Goal: Task Accomplishment & Management: Complete application form

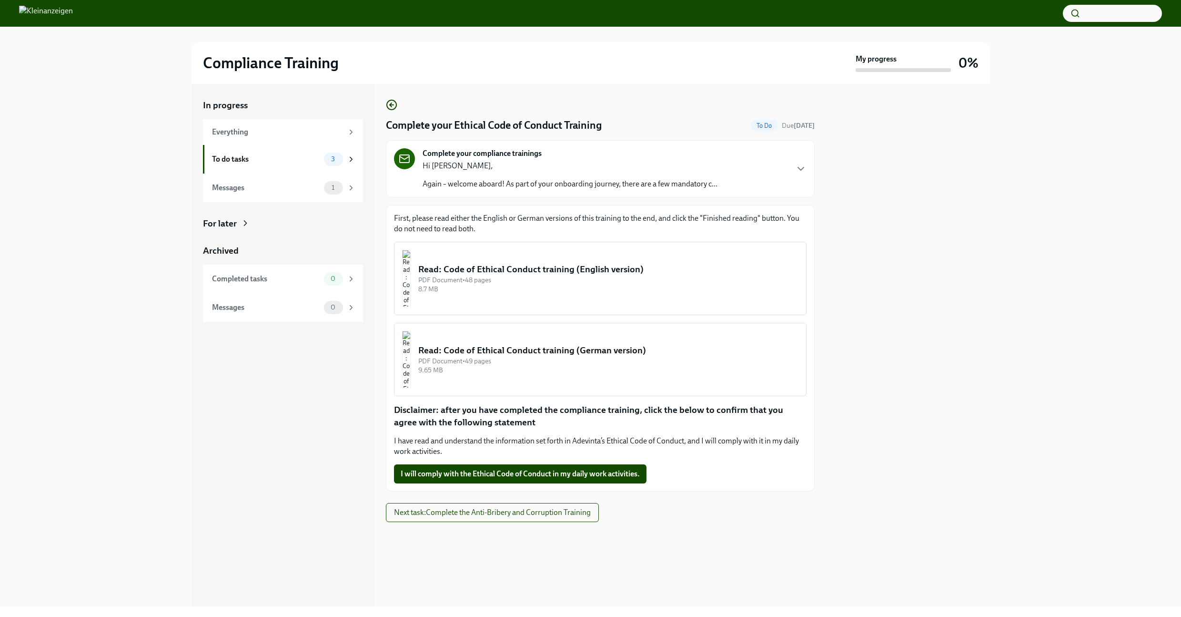
click at [509, 169] on p "Hi [PERSON_NAME]," at bounding box center [570, 166] width 295 height 10
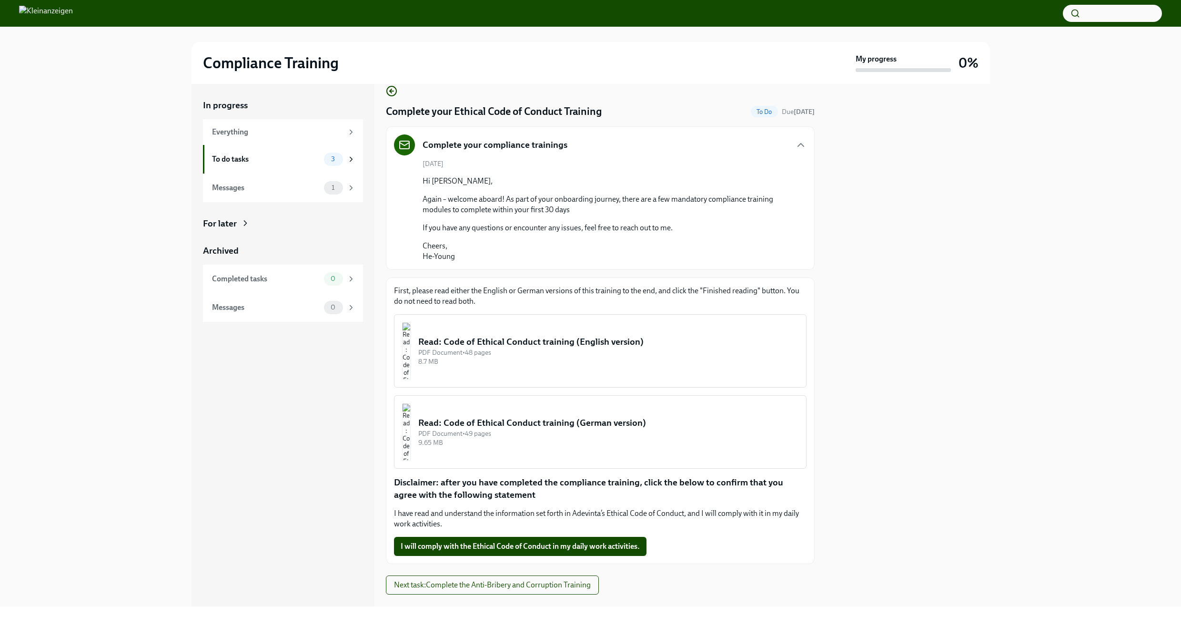
scroll to position [14, 0]
click at [595, 342] on div "Read: Code of Ethical Conduct training (English version)" at bounding box center [608, 341] width 380 height 12
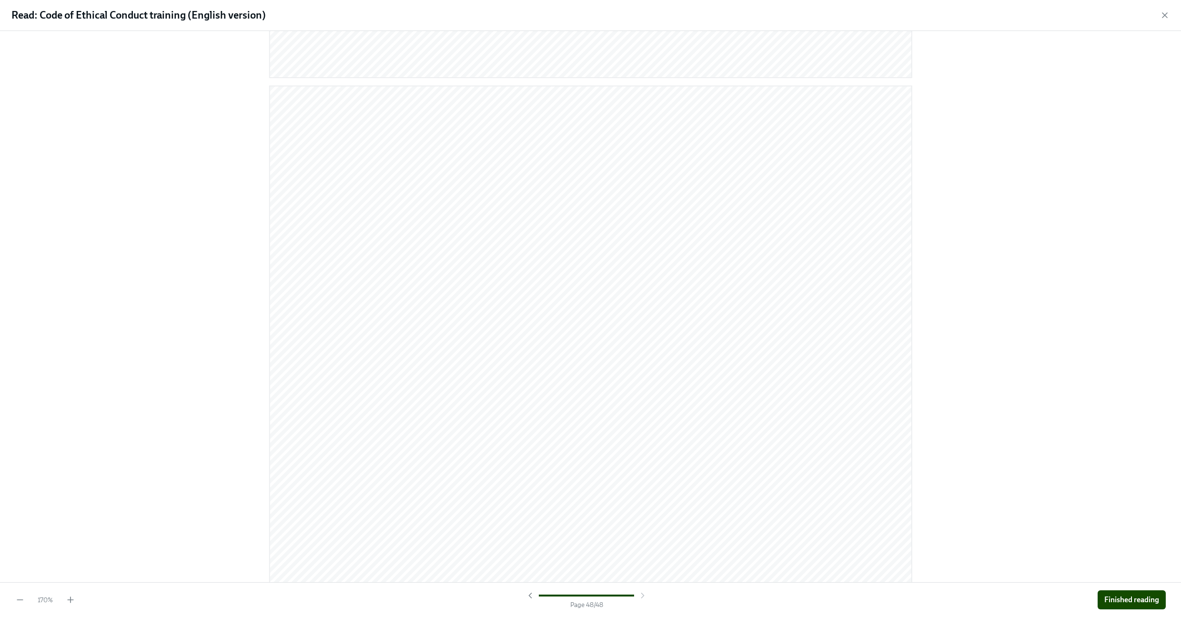
scroll to position [23695, 0]
click at [1125, 598] on span "Finished reading" at bounding box center [1131, 600] width 55 height 10
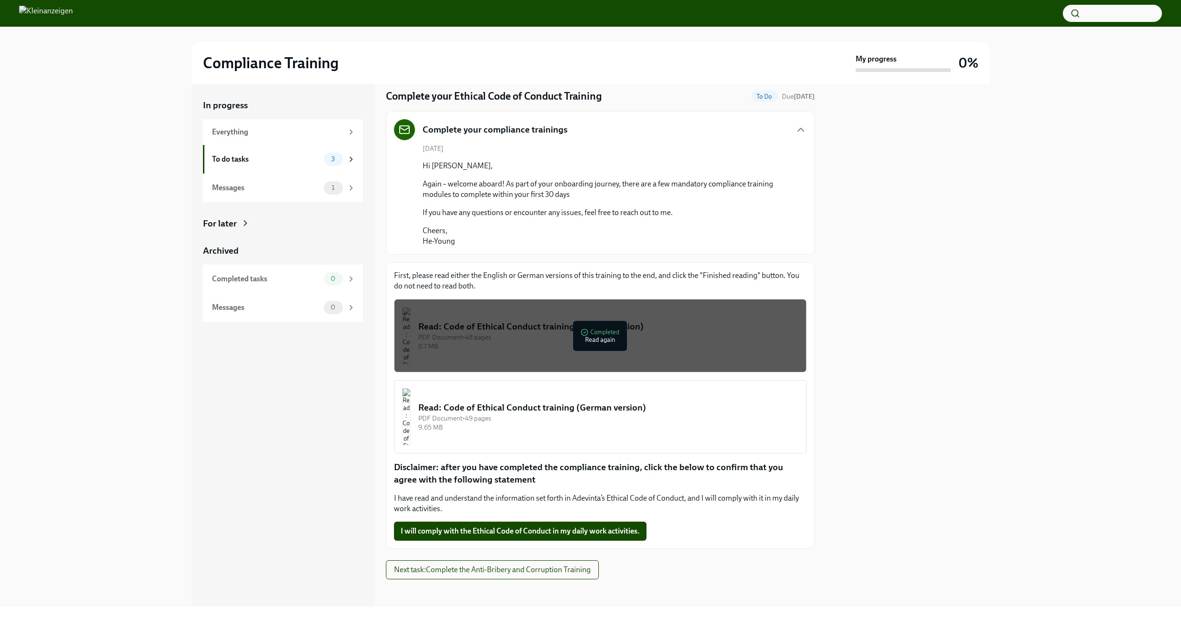
scroll to position [32, 0]
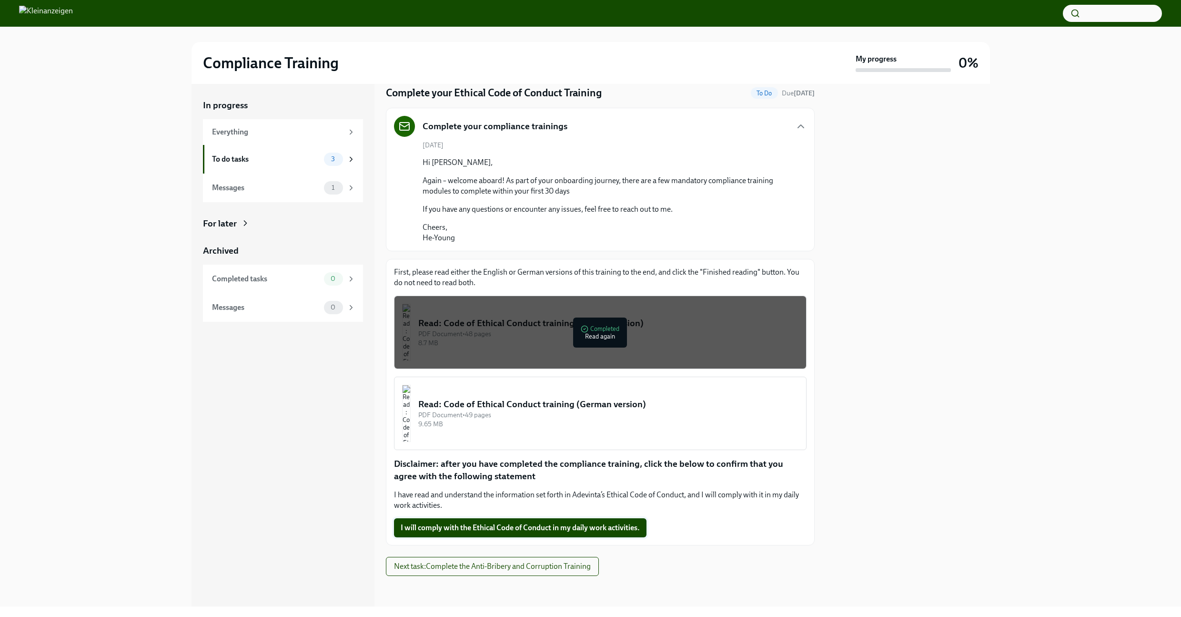
click at [533, 527] on span "I will comply with the Ethical Code of Conduct in my daily work activities." at bounding box center [520, 528] width 239 height 10
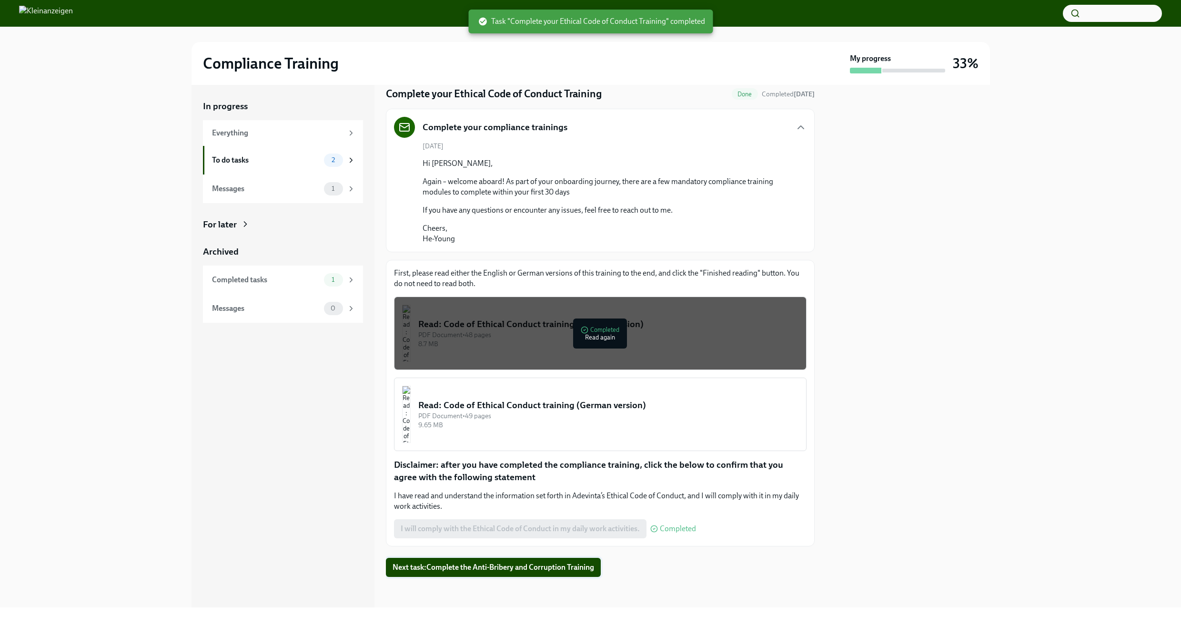
click at [512, 567] on span "Next task : Complete the Anti-Bribery and Corruption Training" at bounding box center [494, 567] width 202 height 10
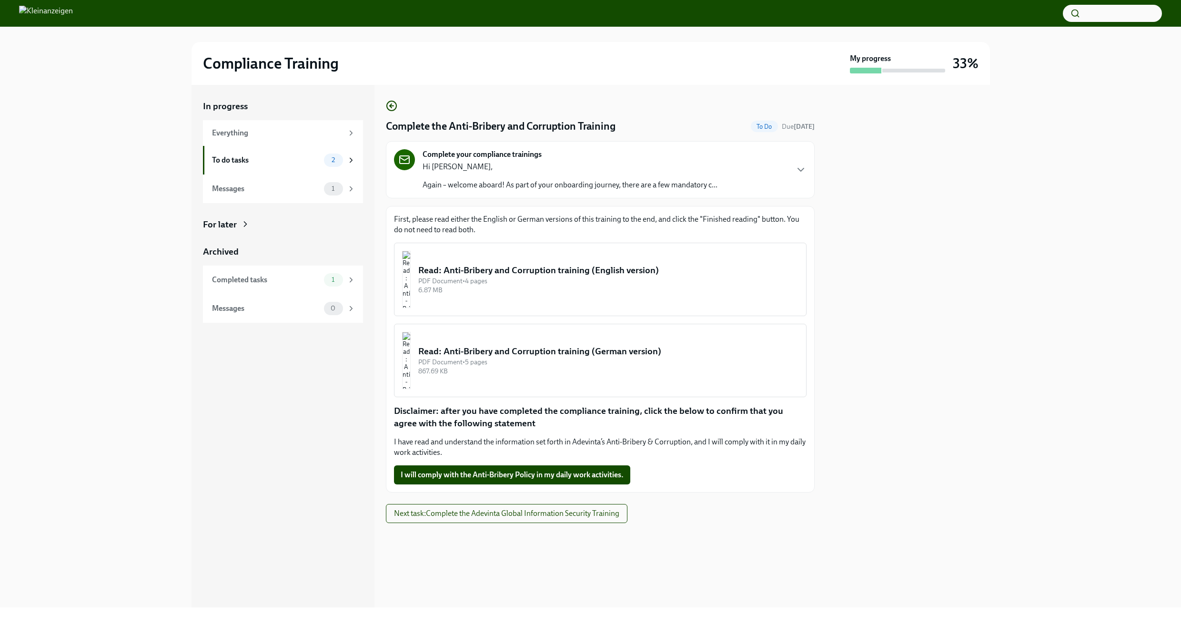
click at [590, 277] on div "PDF Document • 4 pages" at bounding box center [608, 280] width 380 height 9
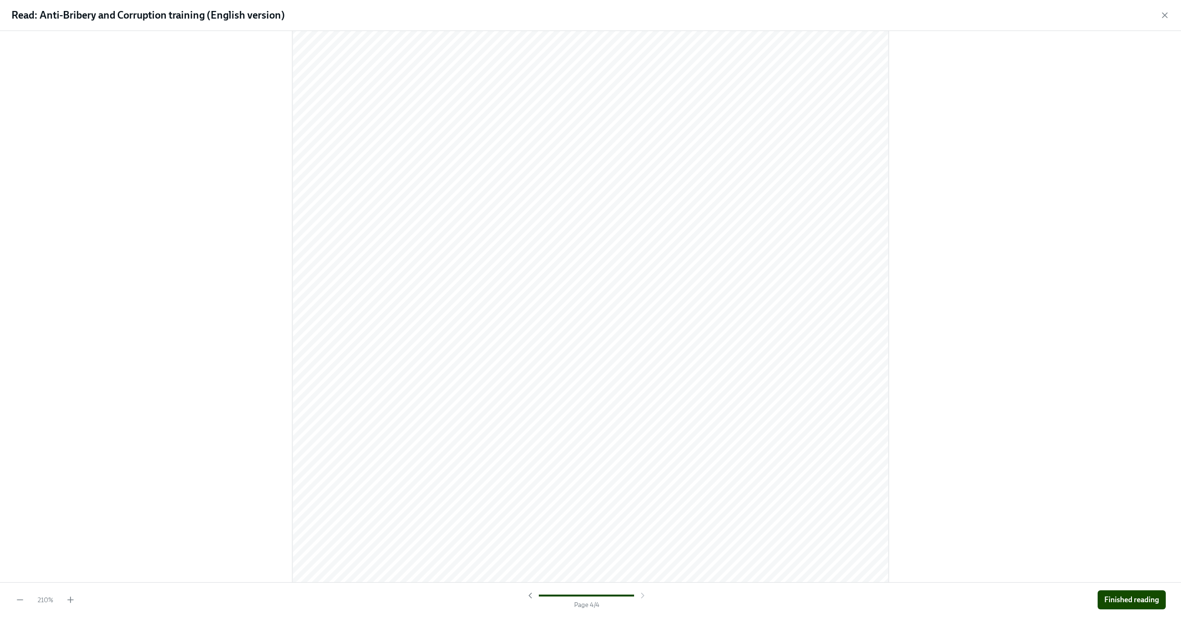
scroll to position [4426, 0]
click at [1111, 602] on span "Finished reading" at bounding box center [1131, 600] width 55 height 10
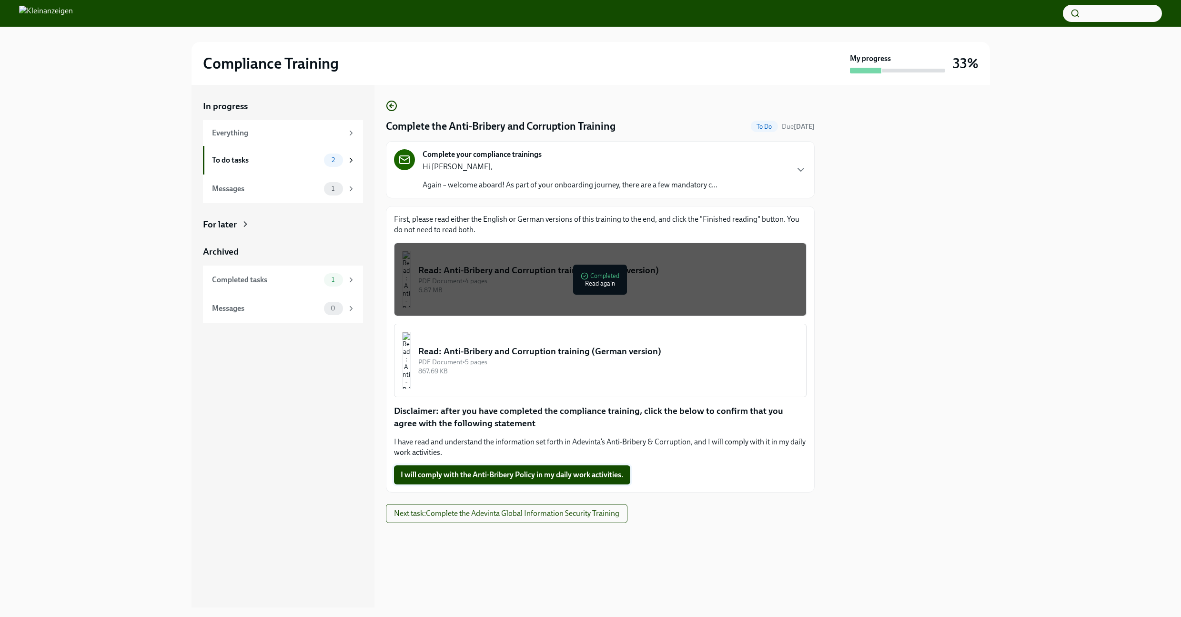
click at [600, 479] on button "I will comply with the Anti-Bribery Policy in my daily work activities." at bounding box center [512, 474] width 236 height 19
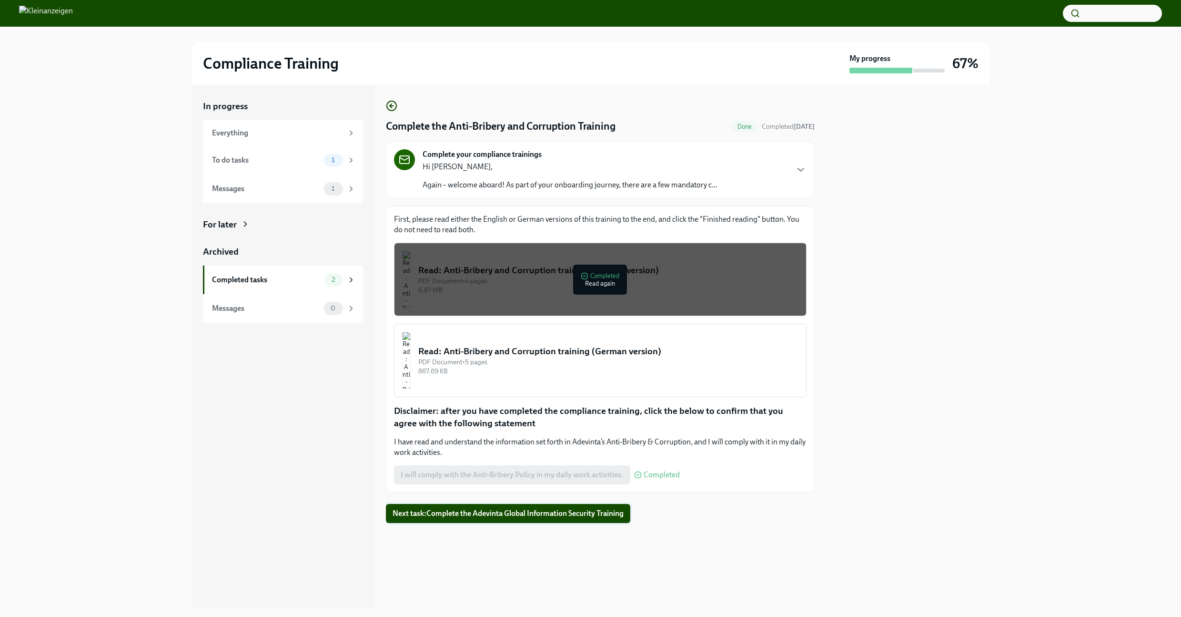
click at [525, 509] on span "Next task : Complete the Adevinta Global Information Security Training" at bounding box center [508, 513] width 231 height 10
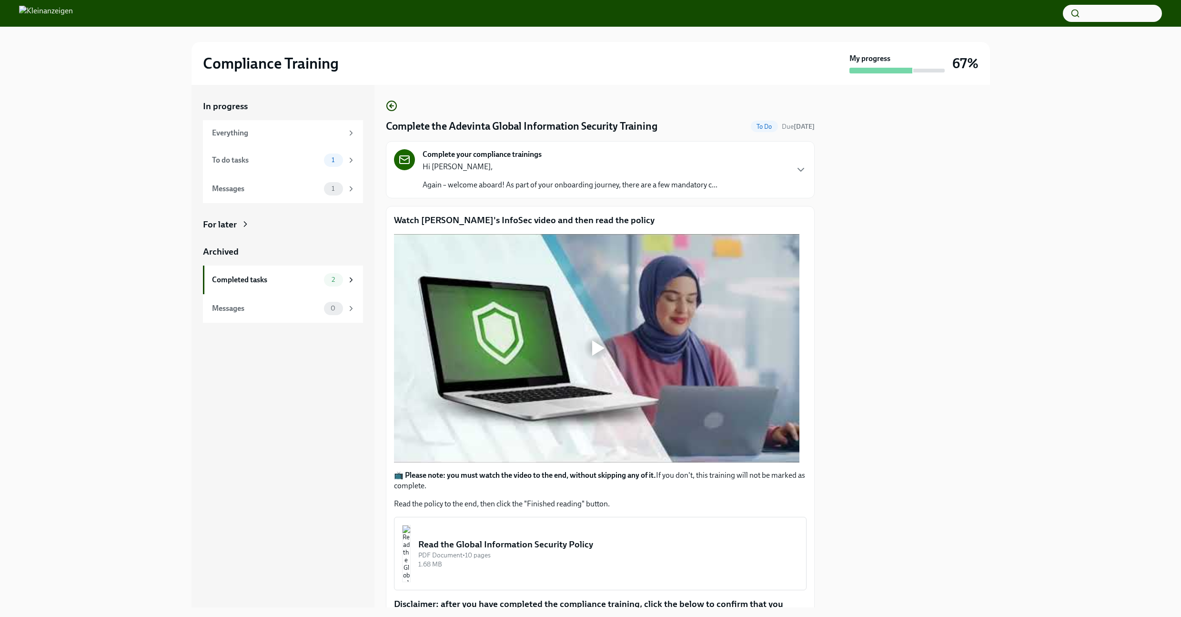
click at [600, 362] on div at bounding box center [596, 348] width 30 height 30
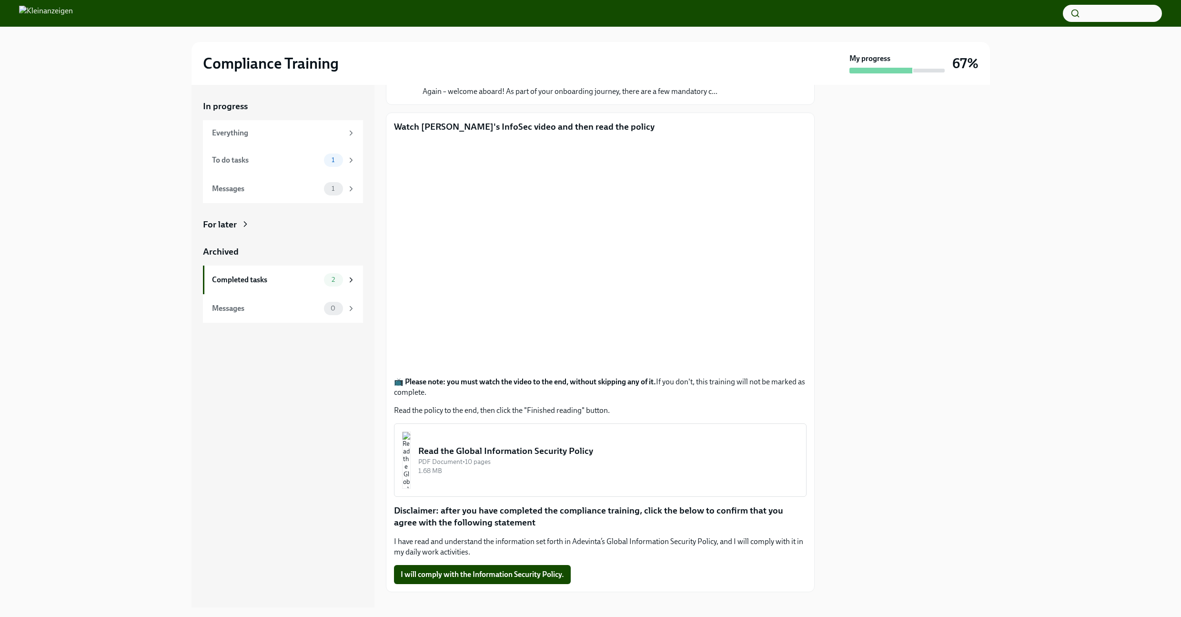
scroll to position [109, 0]
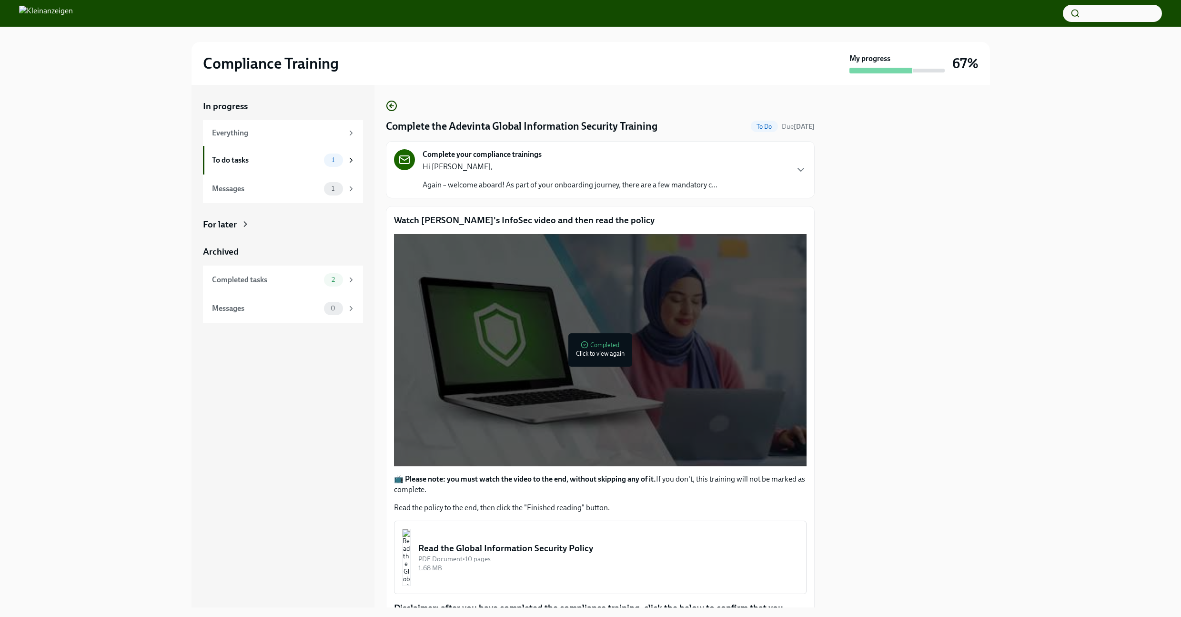
click at [578, 547] on div "Read the Global Information Security Policy" at bounding box center [608, 548] width 380 height 12
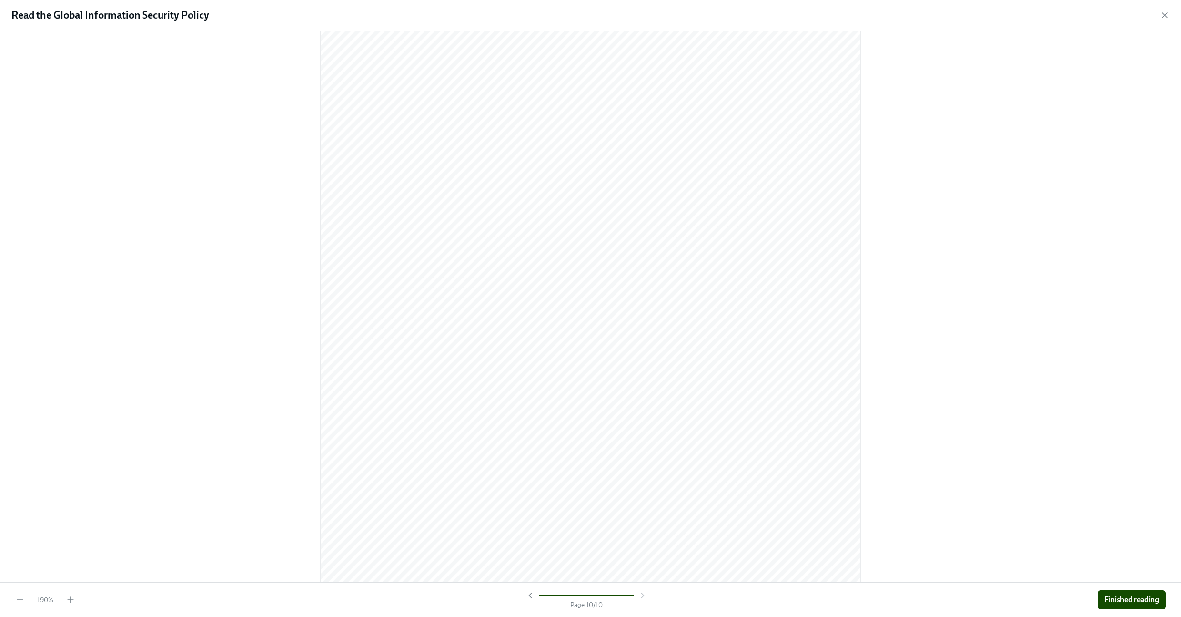
scroll to position [7174, 0]
click at [1106, 597] on span "Finished reading" at bounding box center [1131, 600] width 55 height 10
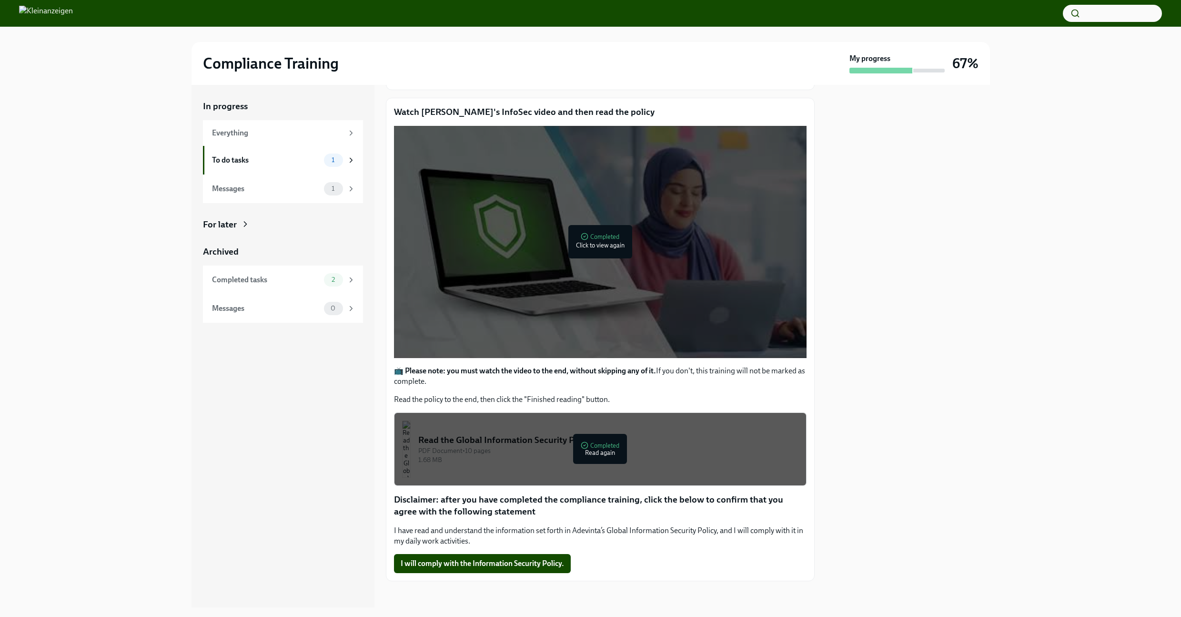
scroll to position [112, 0]
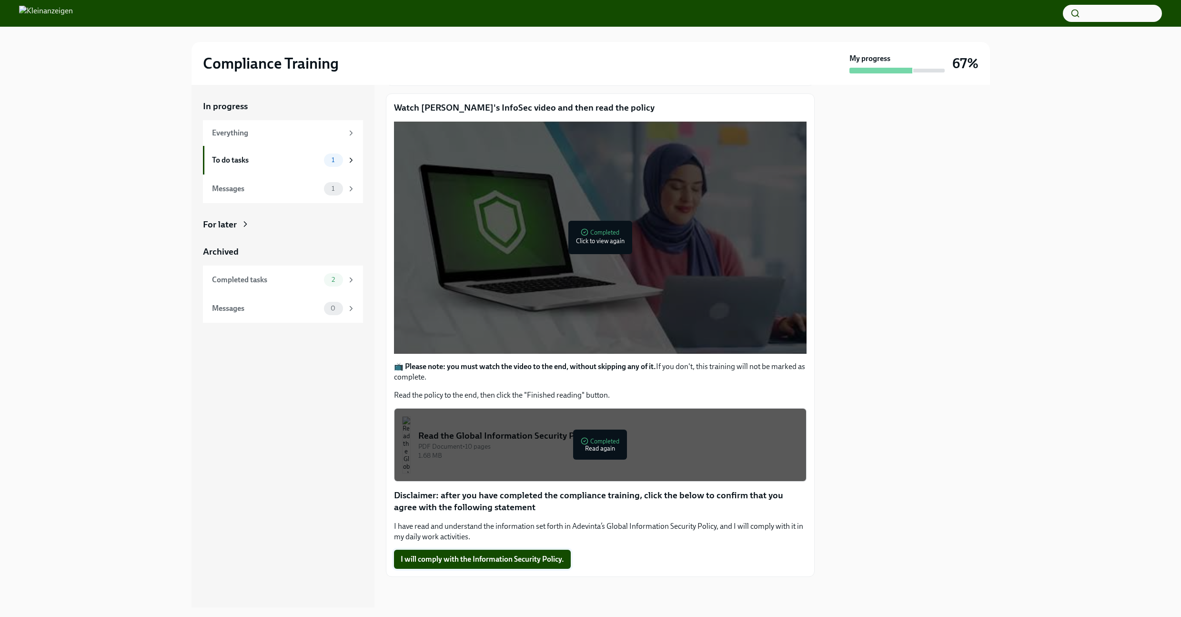
click at [507, 558] on span "I will comply with the Information Security Policy." at bounding box center [482, 559] width 163 height 10
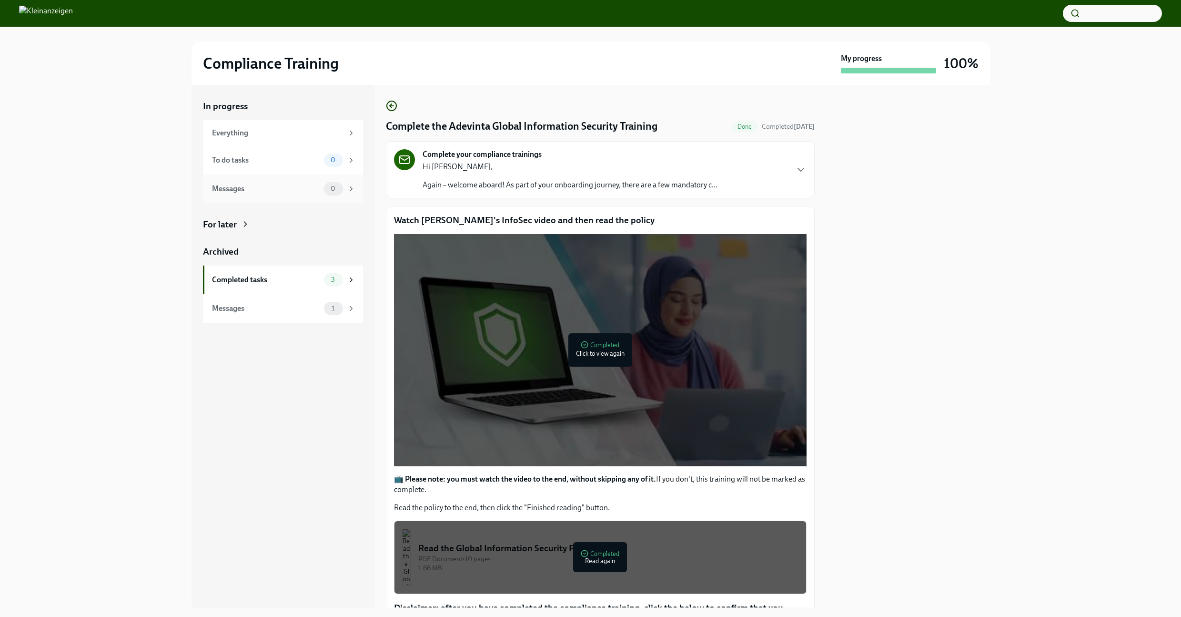
click at [259, 190] on div "Messages" at bounding box center [266, 188] width 108 height 10
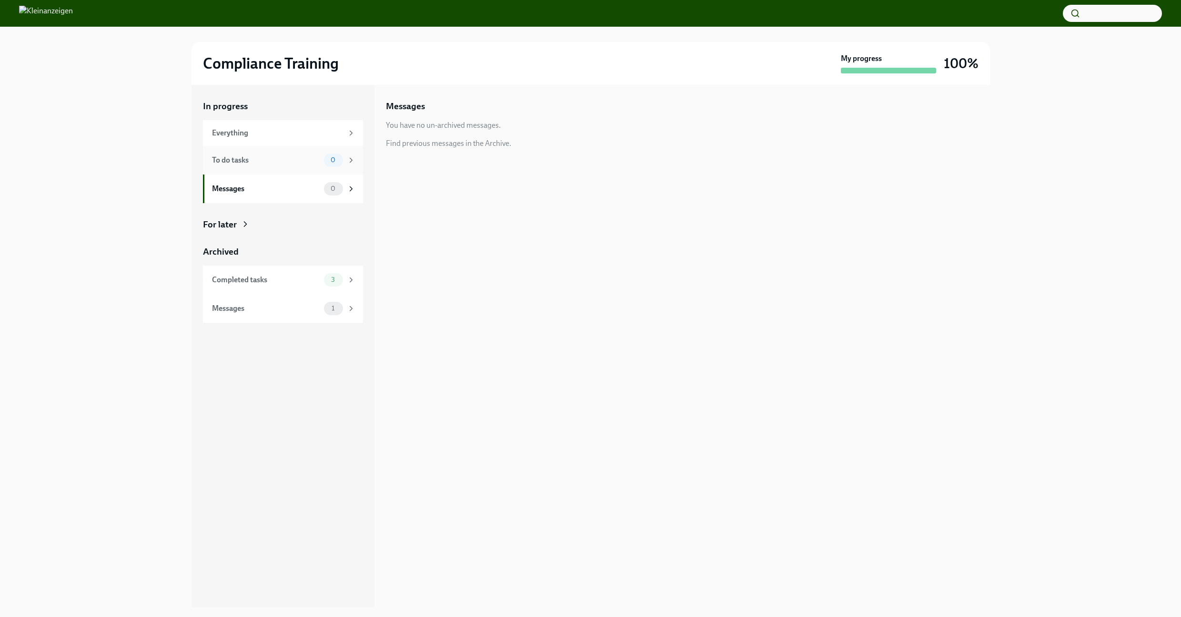
click at [259, 163] on div "To do tasks" at bounding box center [266, 160] width 108 height 10
click at [257, 132] on div "Everything" at bounding box center [277, 133] width 131 height 10
